Goal: Task Accomplishment & Management: Use online tool/utility

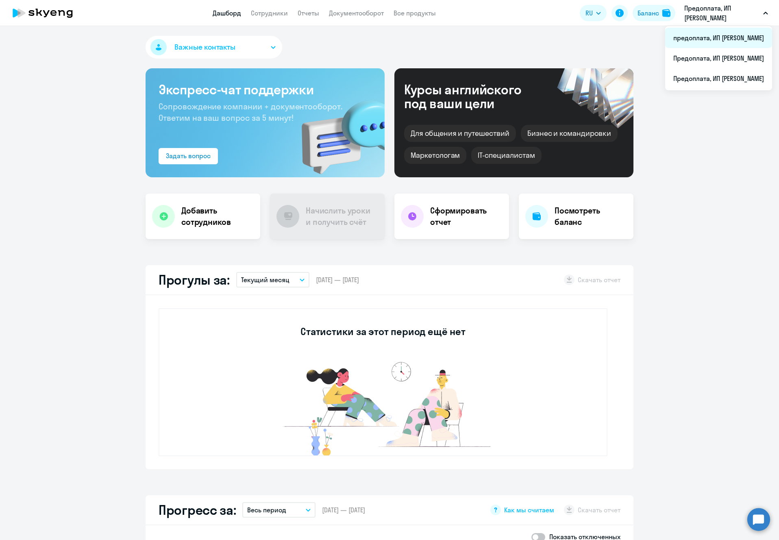
click at [703, 33] on li "предоплата, ИП [PERSON_NAME]" at bounding box center [718, 38] width 107 height 20
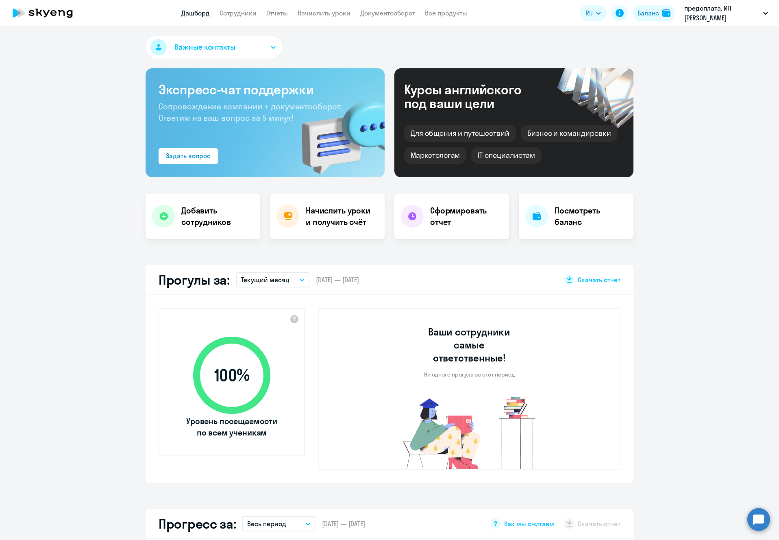
select select "30"
click at [251, 12] on link "Сотрудники" at bounding box center [237, 13] width 37 height 8
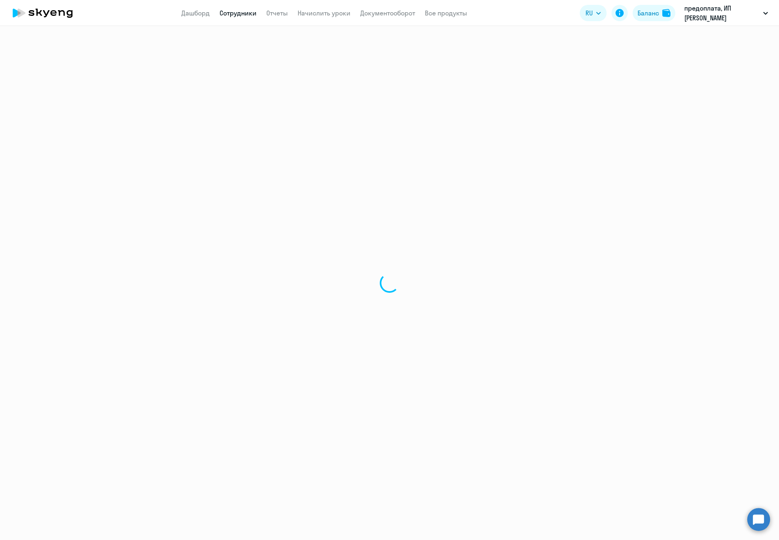
select select "30"
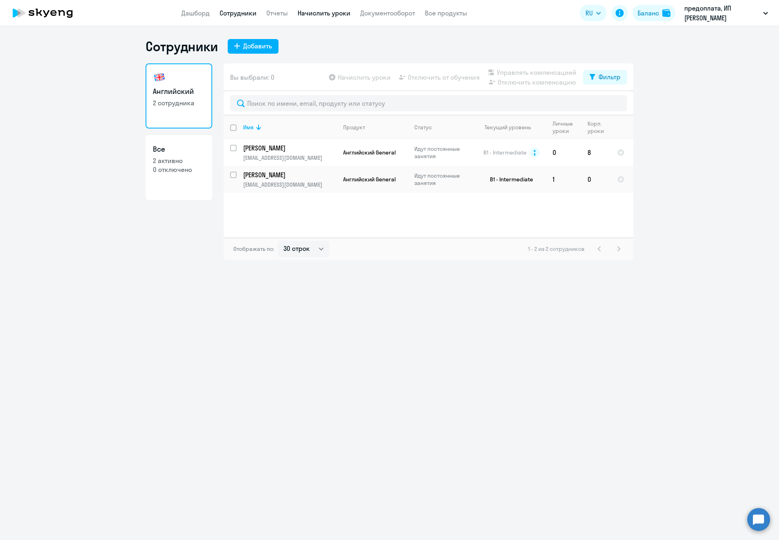
click at [314, 12] on link "Начислить уроки" at bounding box center [323, 13] width 53 height 8
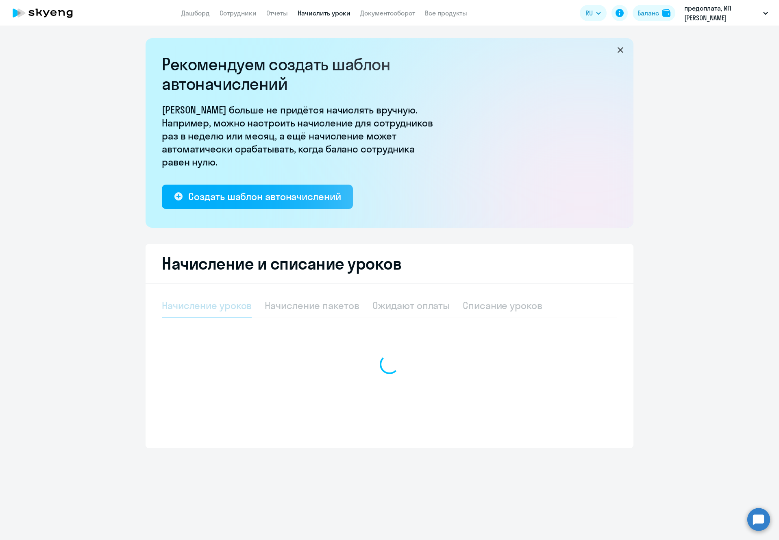
select select "10"
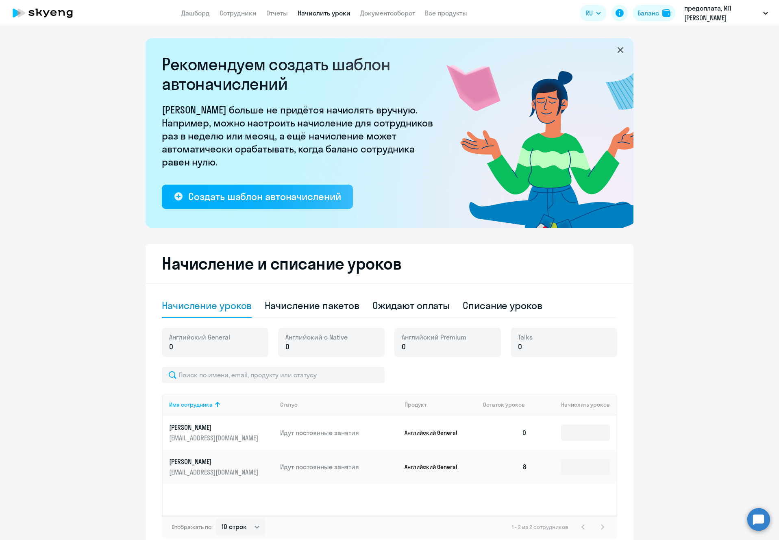
scroll to position [44, 0]
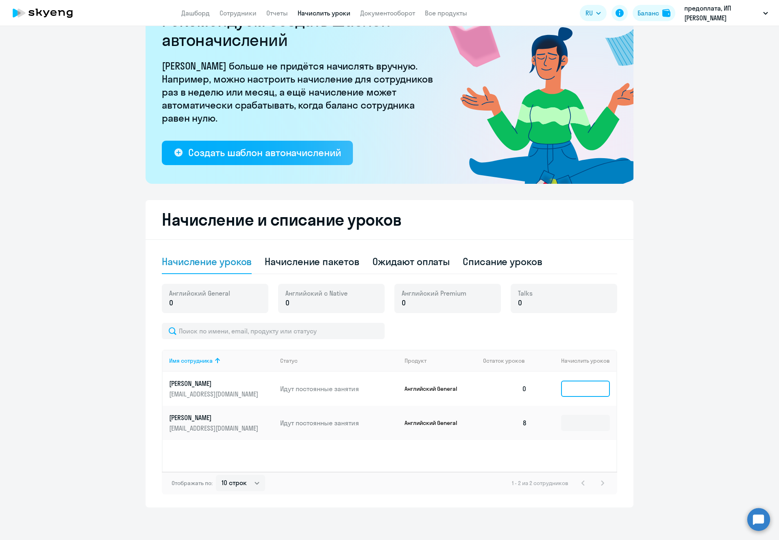
click at [579, 390] on input at bounding box center [585, 388] width 49 height 16
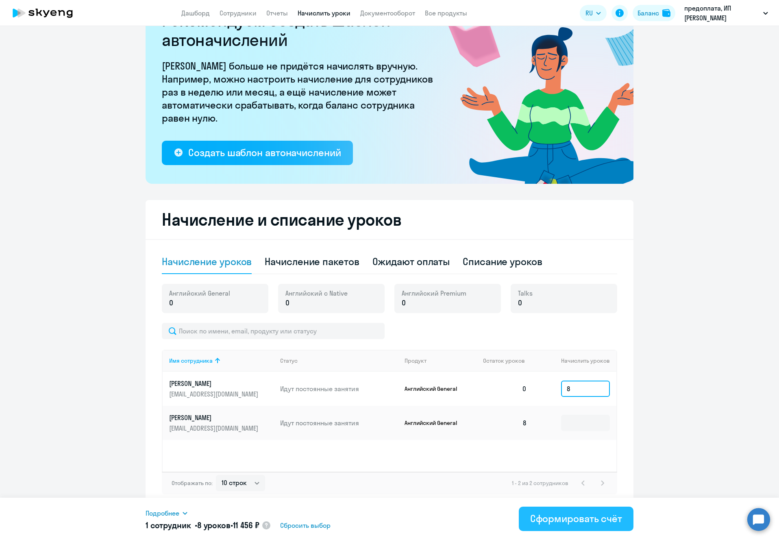
type input "8"
click at [592, 526] on button "Сформировать счёт" at bounding box center [576, 518] width 115 height 24
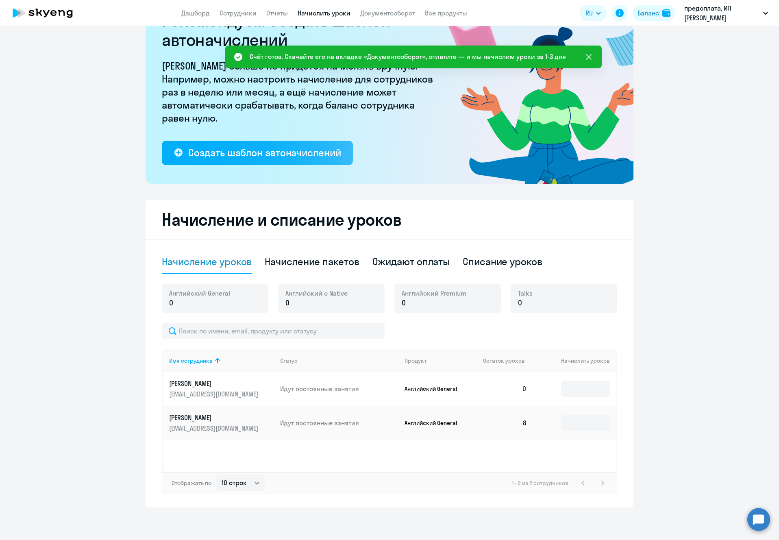
click at [592, 56] on icon at bounding box center [589, 57] width 10 height 10
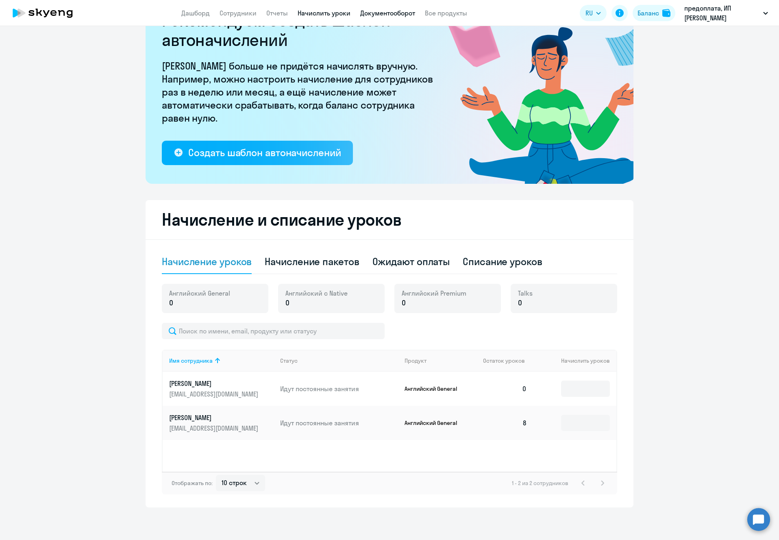
click at [400, 15] on link "Документооборот" at bounding box center [387, 13] width 55 height 8
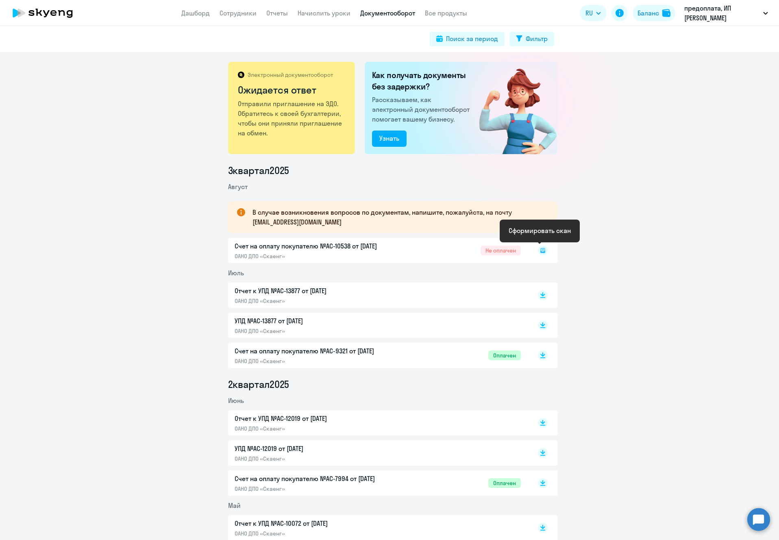
click at [540, 251] on icon at bounding box center [542, 250] width 5 height 5
click at [538, 246] on rect at bounding box center [543, 250] width 10 height 10
